Goal: Transaction & Acquisition: Purchase product/service

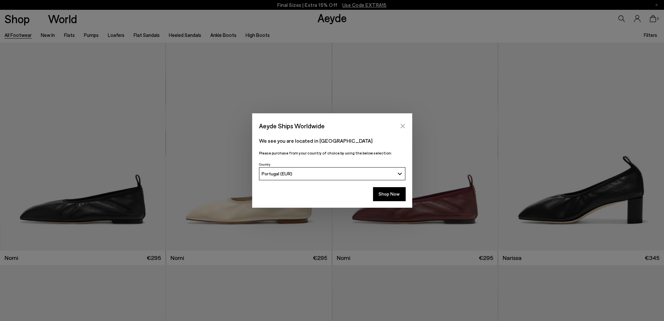
click at [403, 124] on icon "Close" at bounding box center [402, 125] width 5 height 5
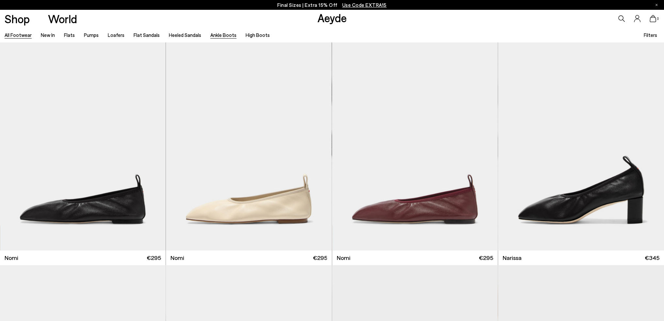
click at [222, 35] on link "Ankle Boots" at bounding box center [223, 35] width 26 height 6
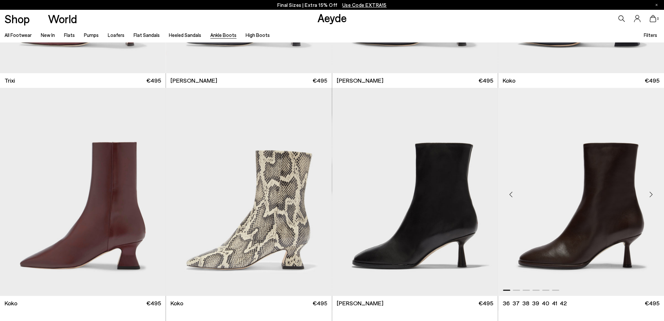
scroll to position [457, 0]
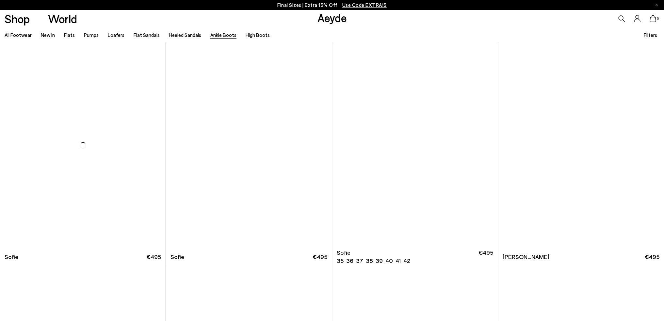
scroll to position [979, 0]
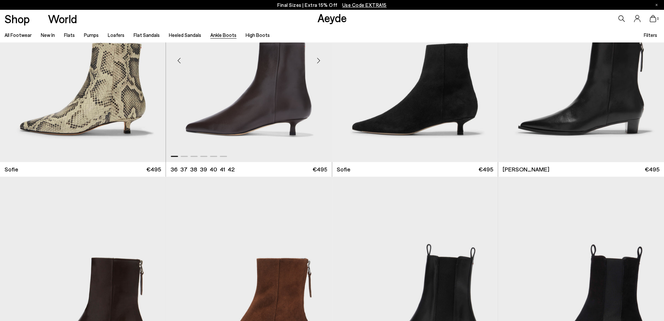
click at [318, 59] on div "Next slide" at bounding box center [319, 61] width 20 height 20
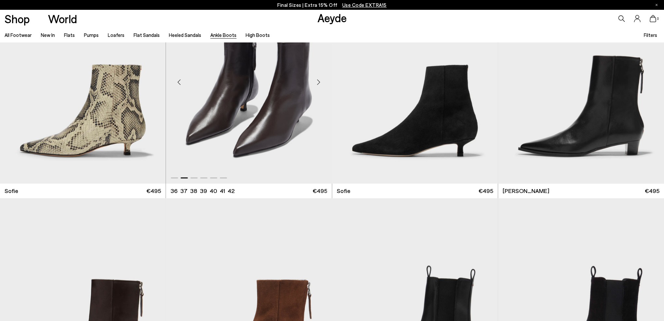
scroll to position [947, 0]
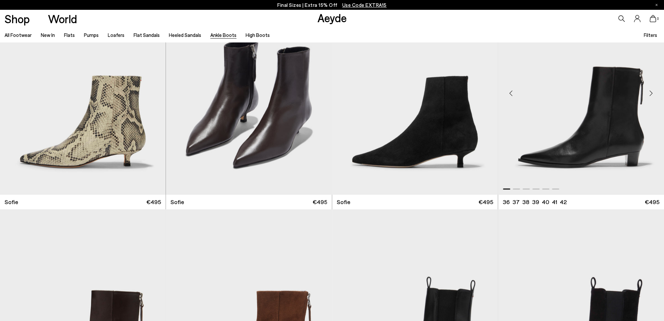
click at [649, 94] on div "Next slide" at bounding box center [651, 93] width 20 height 20
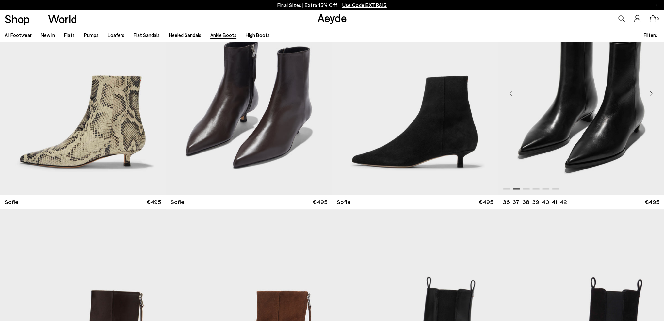
click at [649, 94] on div "Next slide" at bounding box center [651, 93] width 20 height 20
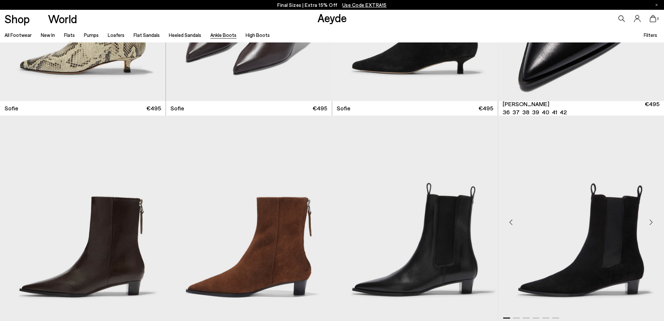
scroll to position [1077, 0]
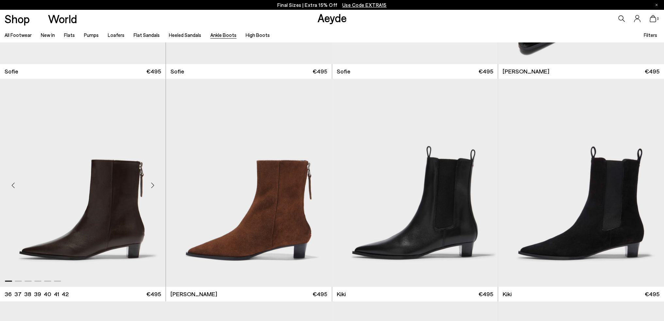
click at [115, 190] on img "1 / 6" at bounding box center [82, 183] width 165 height 208
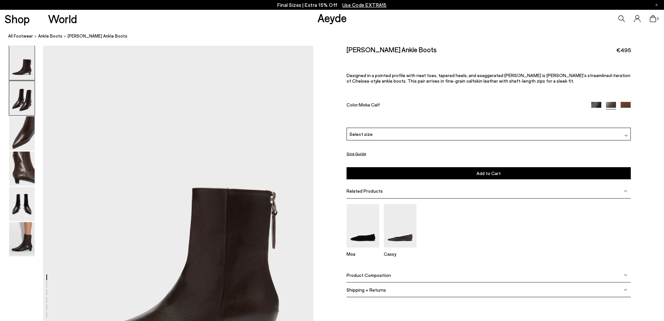
click at [25, 102] on img at bounding box center [21, 98] width 25 height 34
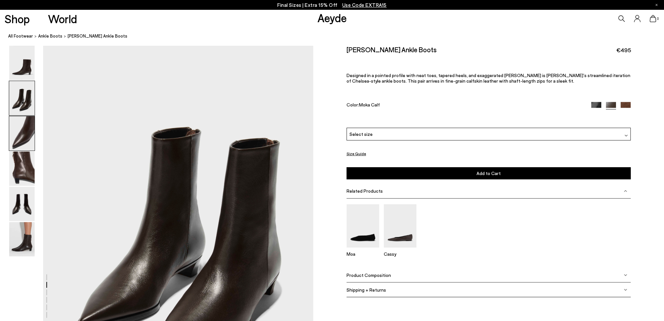
click at [25, 141] on img at bounding box center [21, 133] width 25 height 34
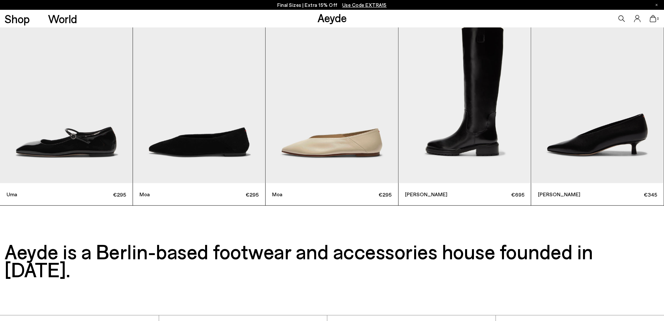
scroll to position [2237, 0]
